Goal: Check status

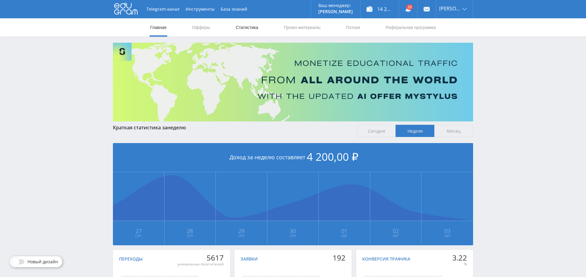
click at [243, 23] on link "Статистика" at bounding box center [247, 27] width 24 height 18
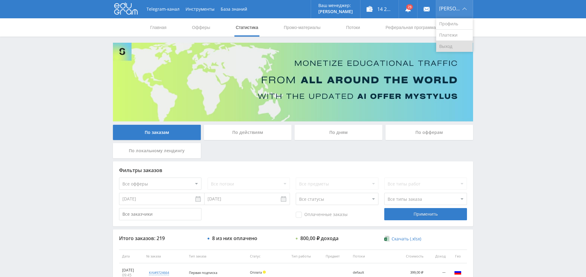
click at [453, 46] on link "Выход" at bounding box center [454, 46] width 37 height 11
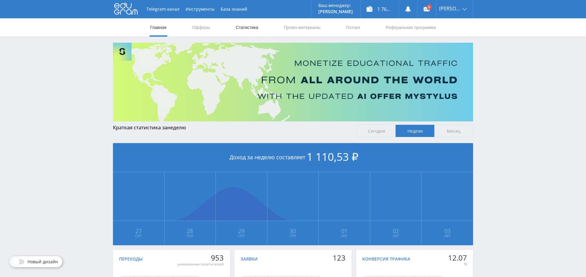
click at [245, 28] on link "Статистика" at bounding box center [247, 27] width 24 height 18
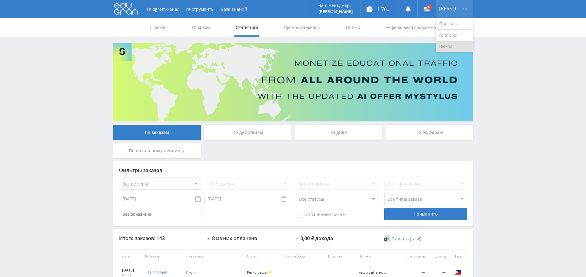
click at [455, 47] on link "Выход" at bounding box center [454, 46] width 37 height 11
